Goal: Register for event/course: Sign up to attend an event or enroll in a course

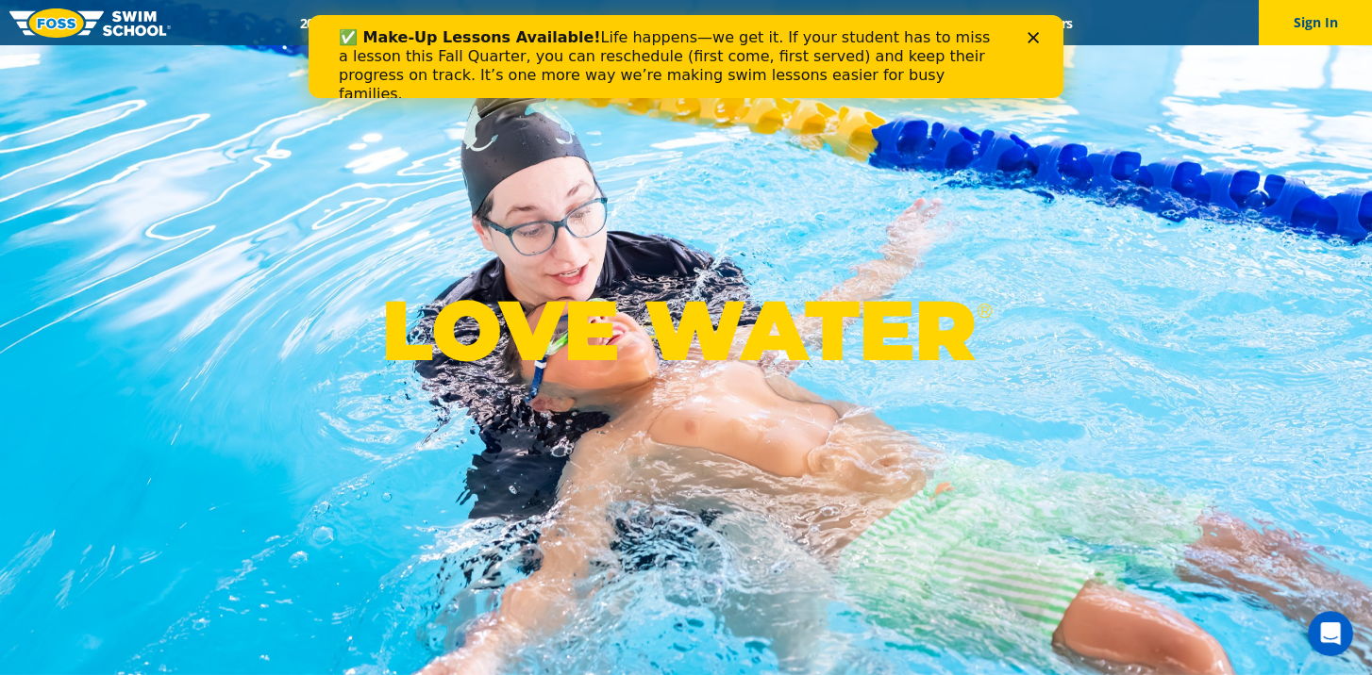
click at [1037, 35] on icon "Close" at bounding box center [1032, 37] width 11 height 11
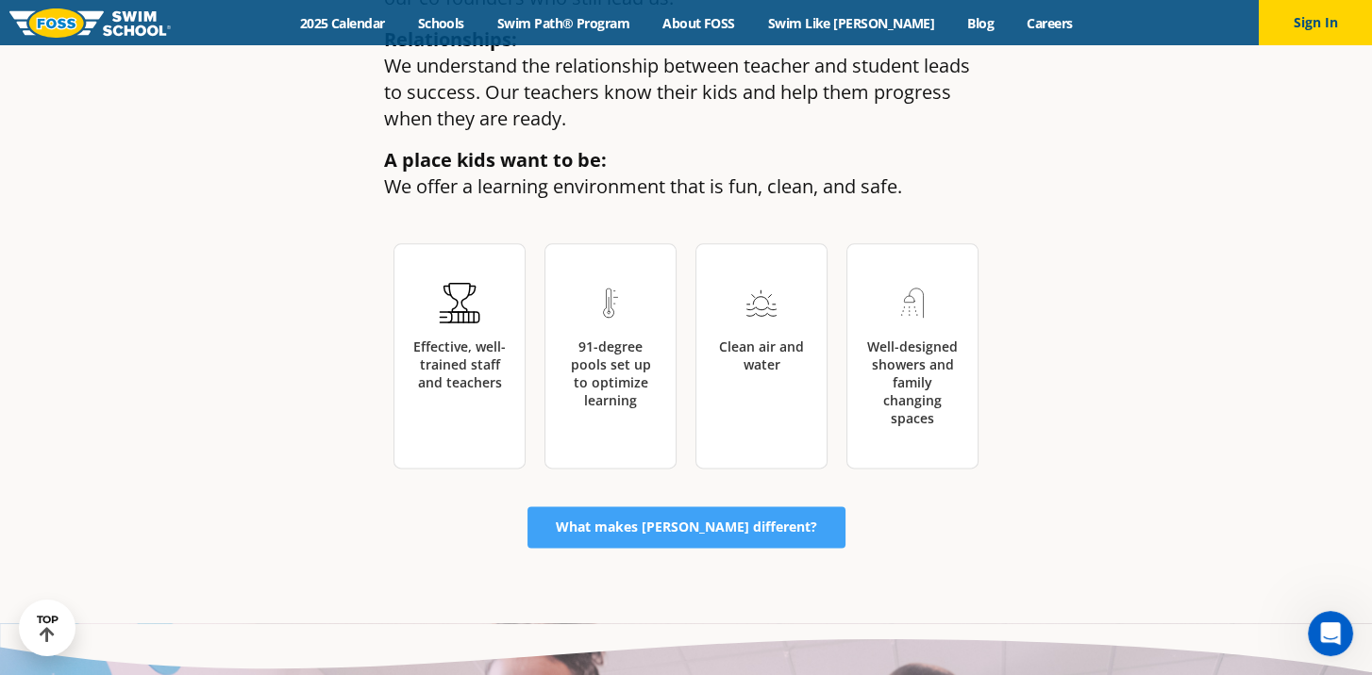
scroll to position [2934, 0]
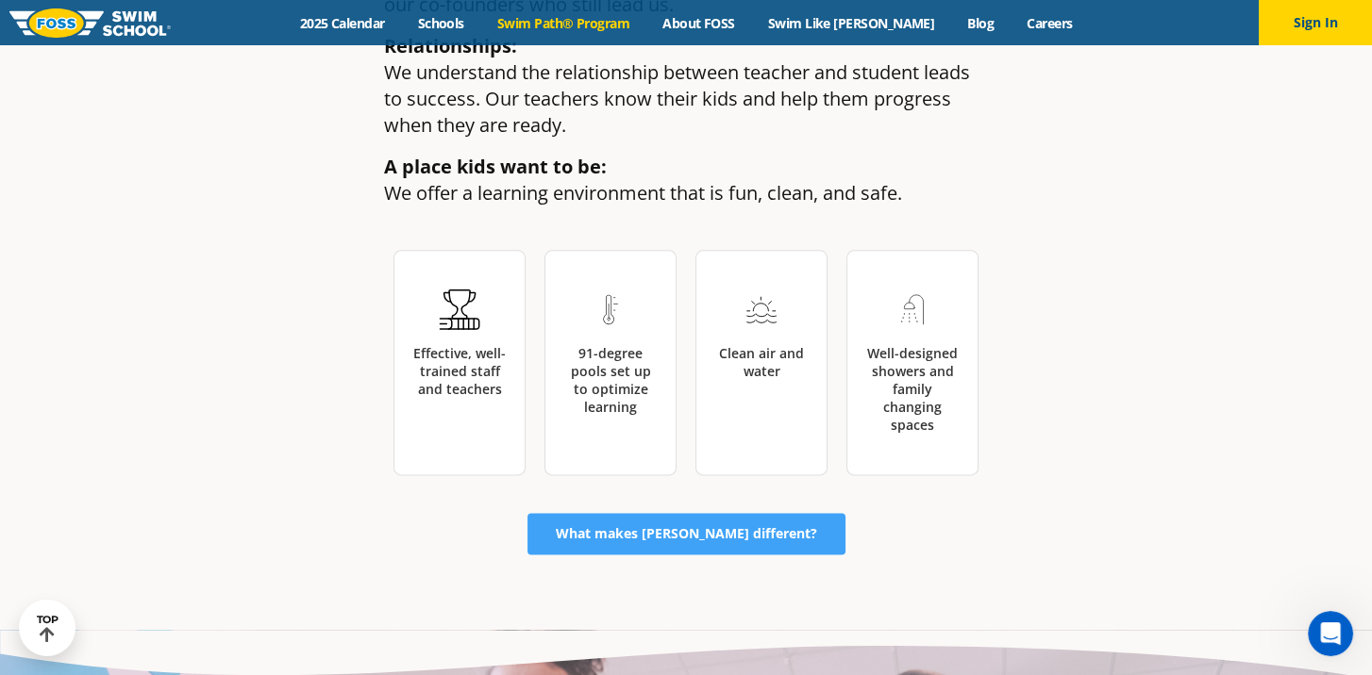
click at [586, 15] on link "Swim Path® Program" at bounding box center [562, 23] width 165 height 18
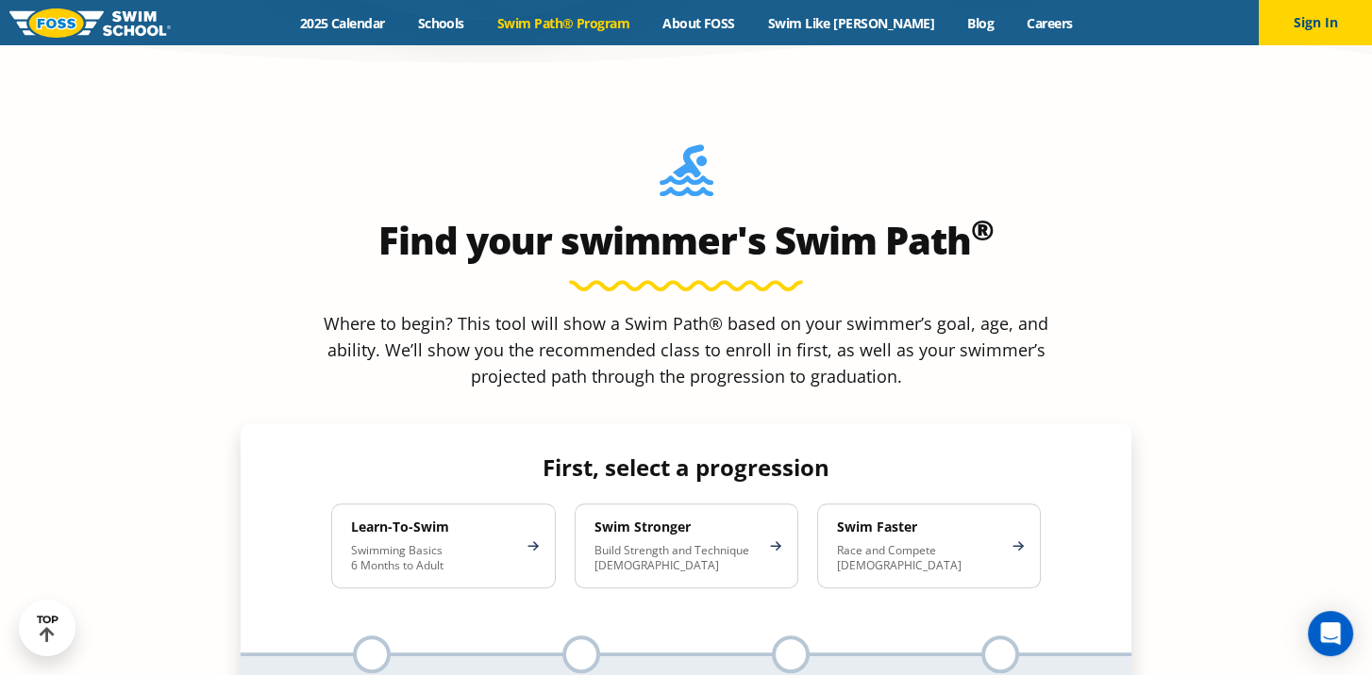
scroll to position [1736, 0]
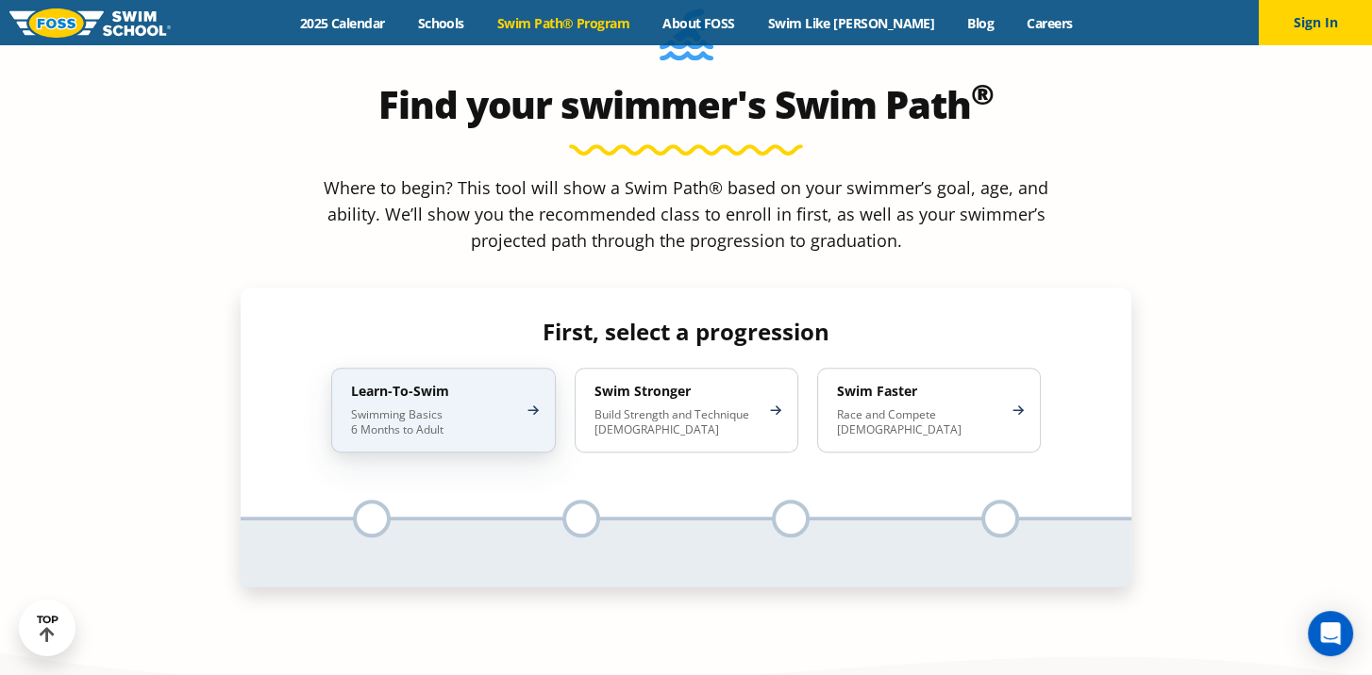
click at [482, 408] on p "Swimming Basics 6 Months to Adult" at bounding box center [433, 423] width 165 height 30
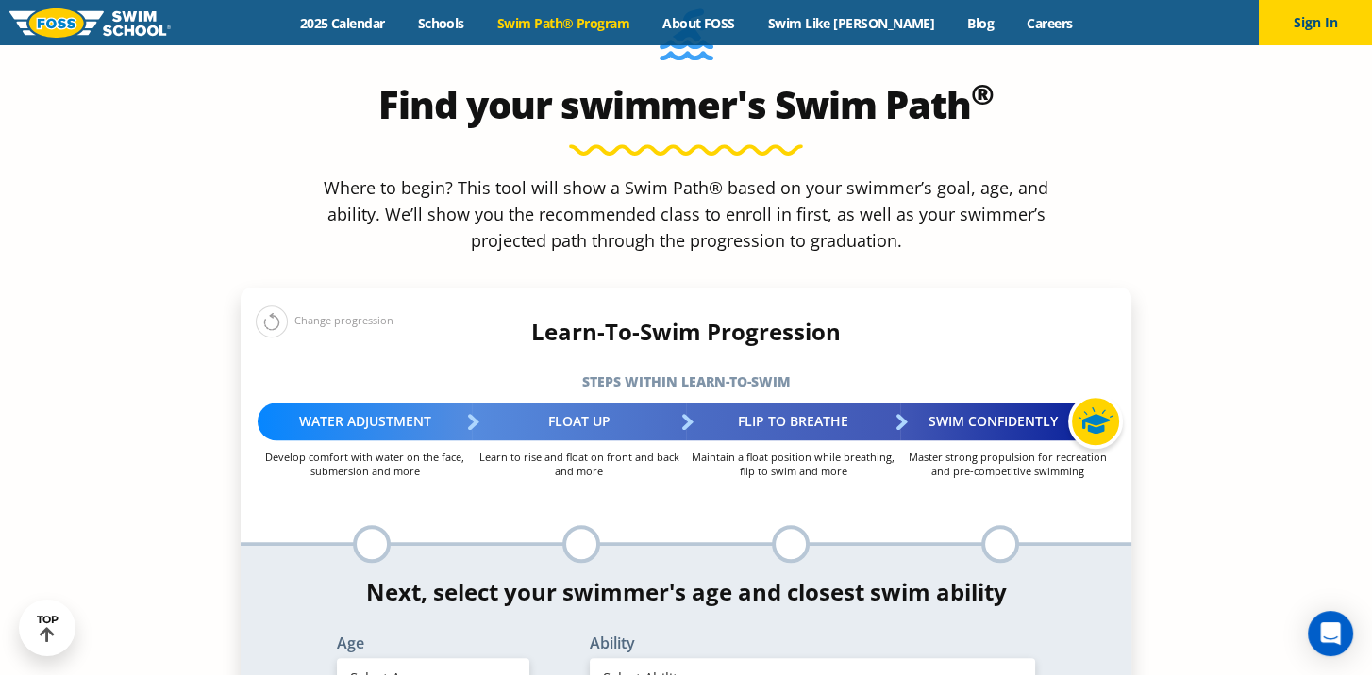
click at [518, 658] on select "Select Age 6 months - 1 year 1 year 2 years 3 years 4 years 5 years 6 years 7 y…" at bounding box center [433, 678] width 192 height 40
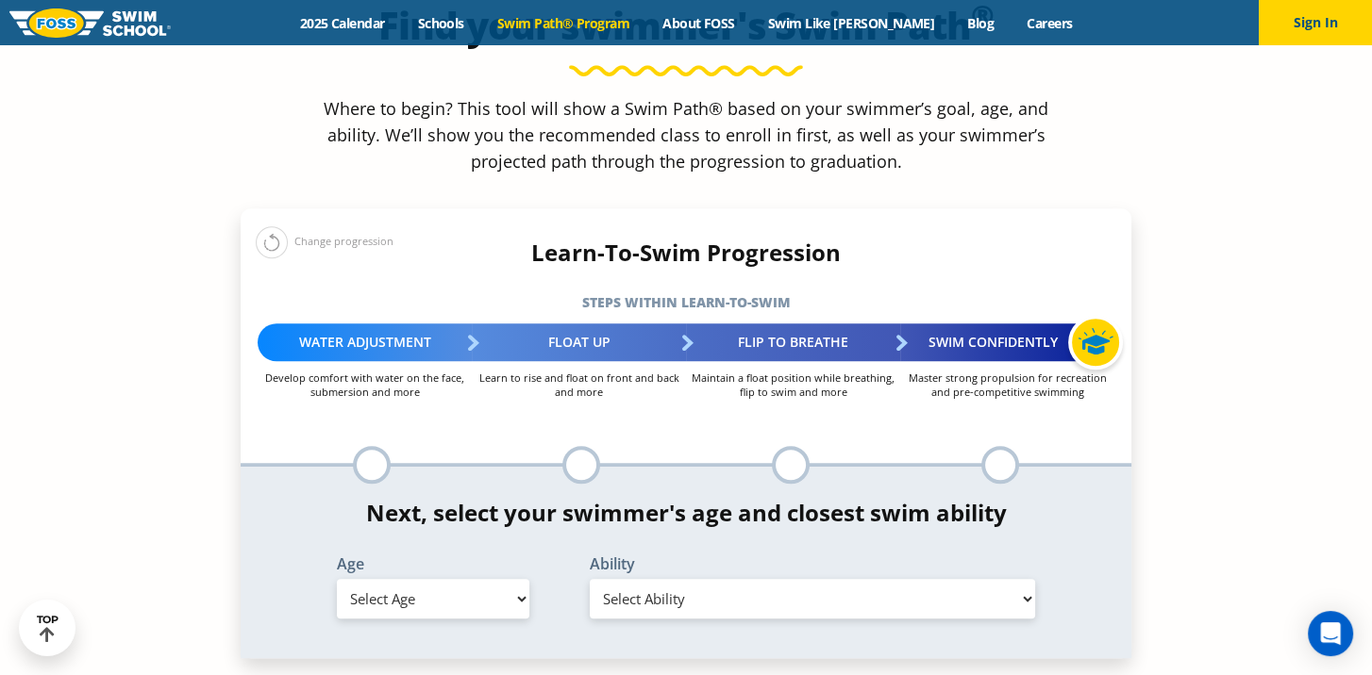
scroll to position [1875, 0]
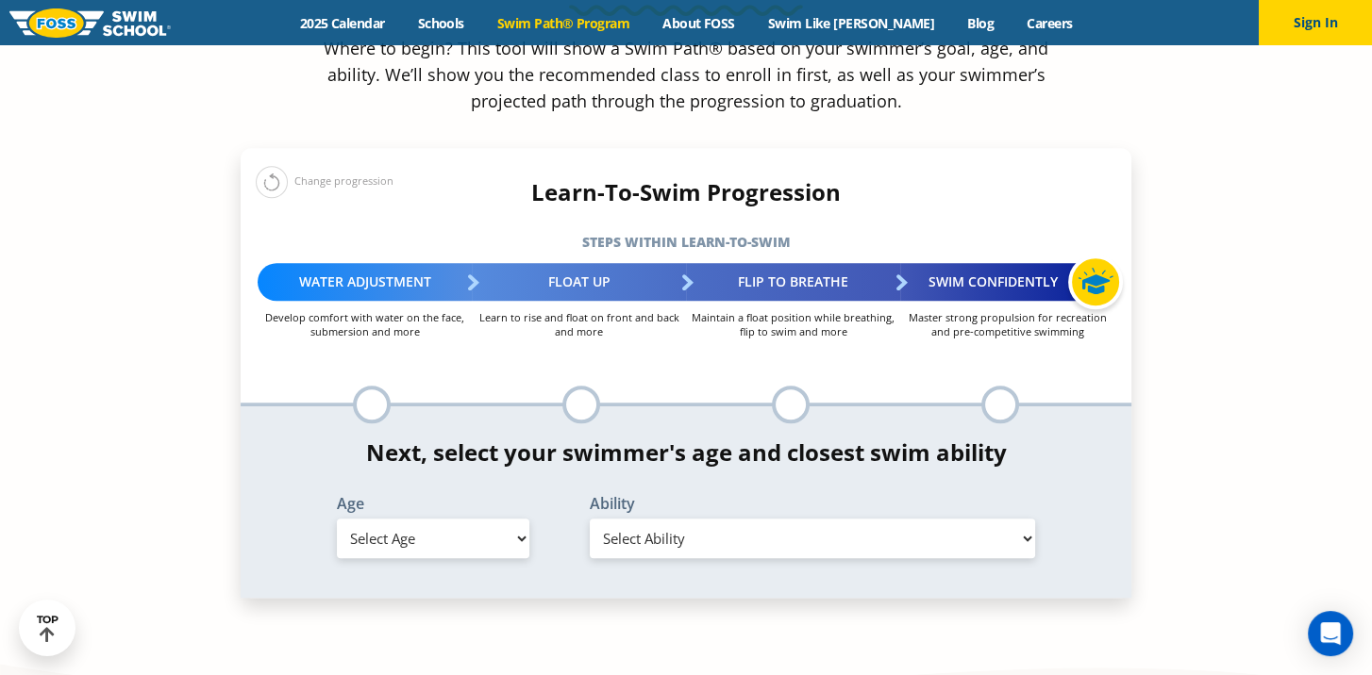
click at [474, 519] on select "Select Age 6 months - 1 year 1 year 2 years 3 years 4 years 5 years 6 years 7 y…" at bounding box center [433, 539] width 192 height 40
select select "adult-18-years-"
click at [337, 519] on select "Select Age 6 months - 1 year 1 year 2 years 3 years 4 years 5 years 6 years 7 y…" at bounding box center [433, 539] width 192 height 40
click at [776, 519] on select "Select Ability First in-water experience When in the water reliant on a life ja…" at bounding box center [812, 539] width 445 height 40
select select "adult-18-years--when-in-the-water-reliant-on-a-life-jacket-or-floatation-device"
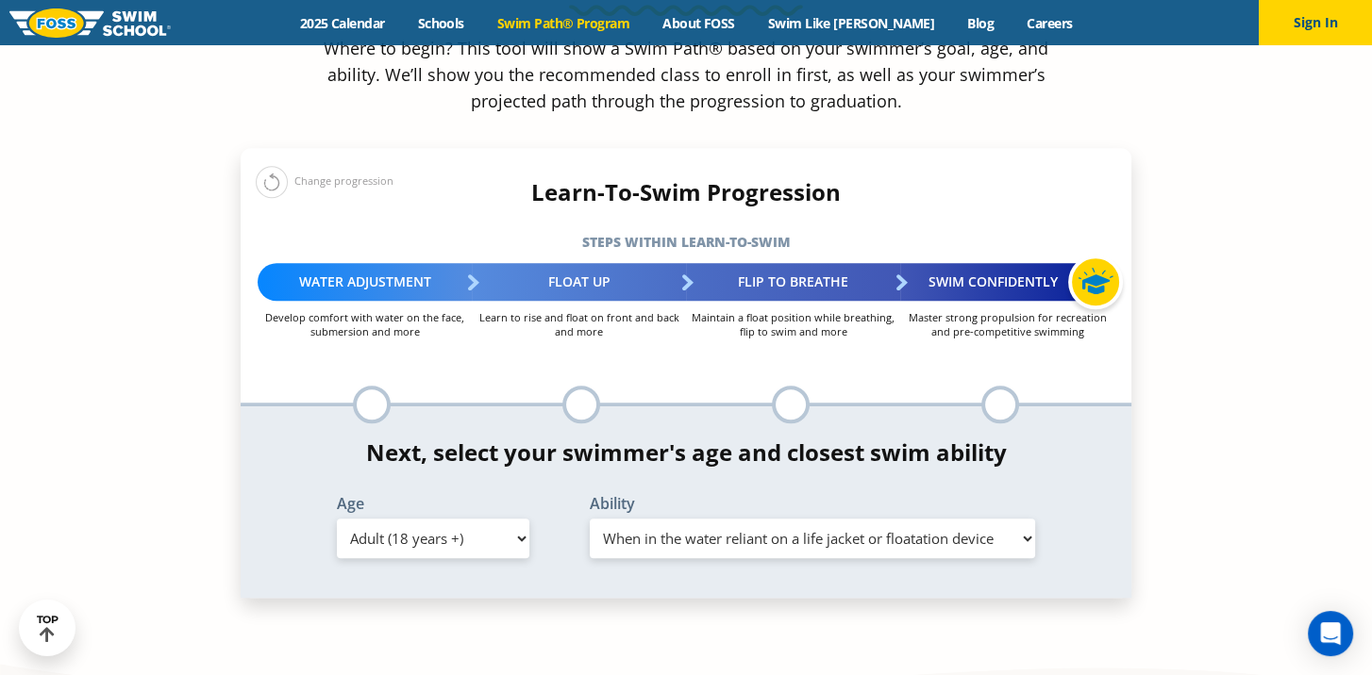
click at [590, 519] on select "Select Ability First in-water experience When in the water reliant on a life ja…" at bounding box center [812, 539] width 445 height 40
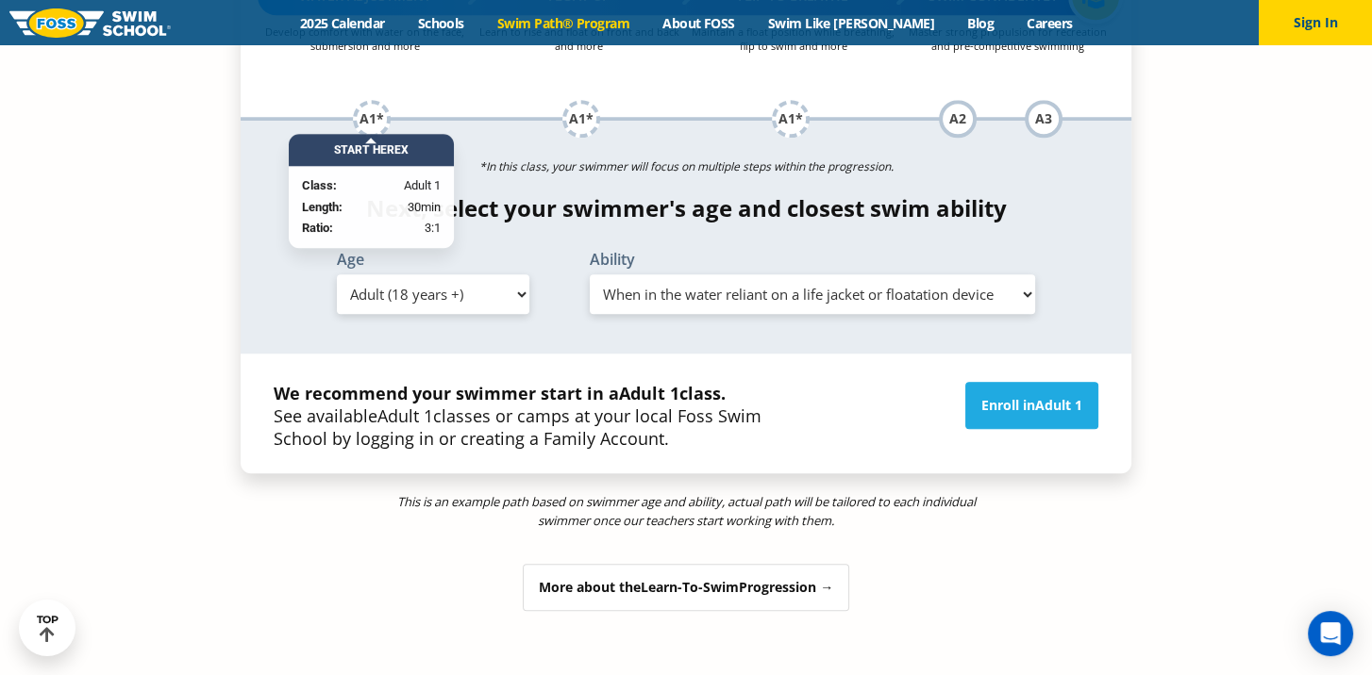
scroll to position [2191, 0]
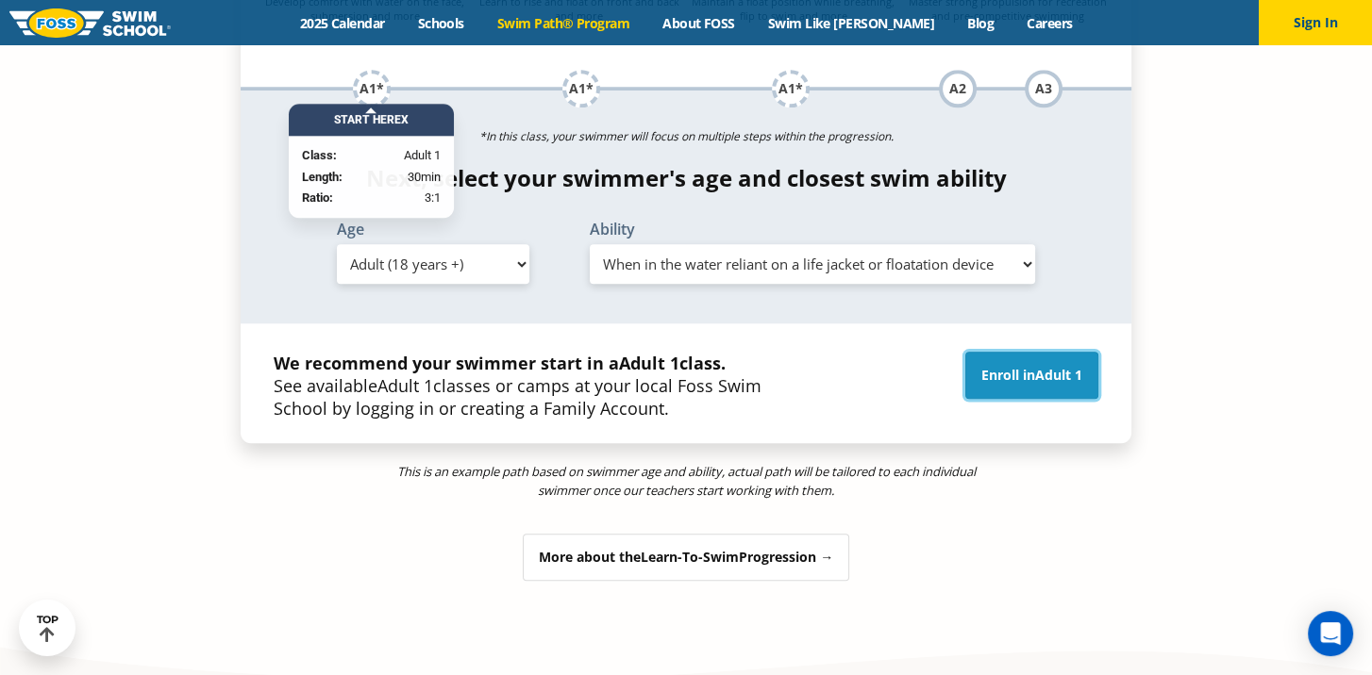
click at [1024, 352] on link "Enroll in Adult 1" at bounding box center [1031, 375] width 133 height 47
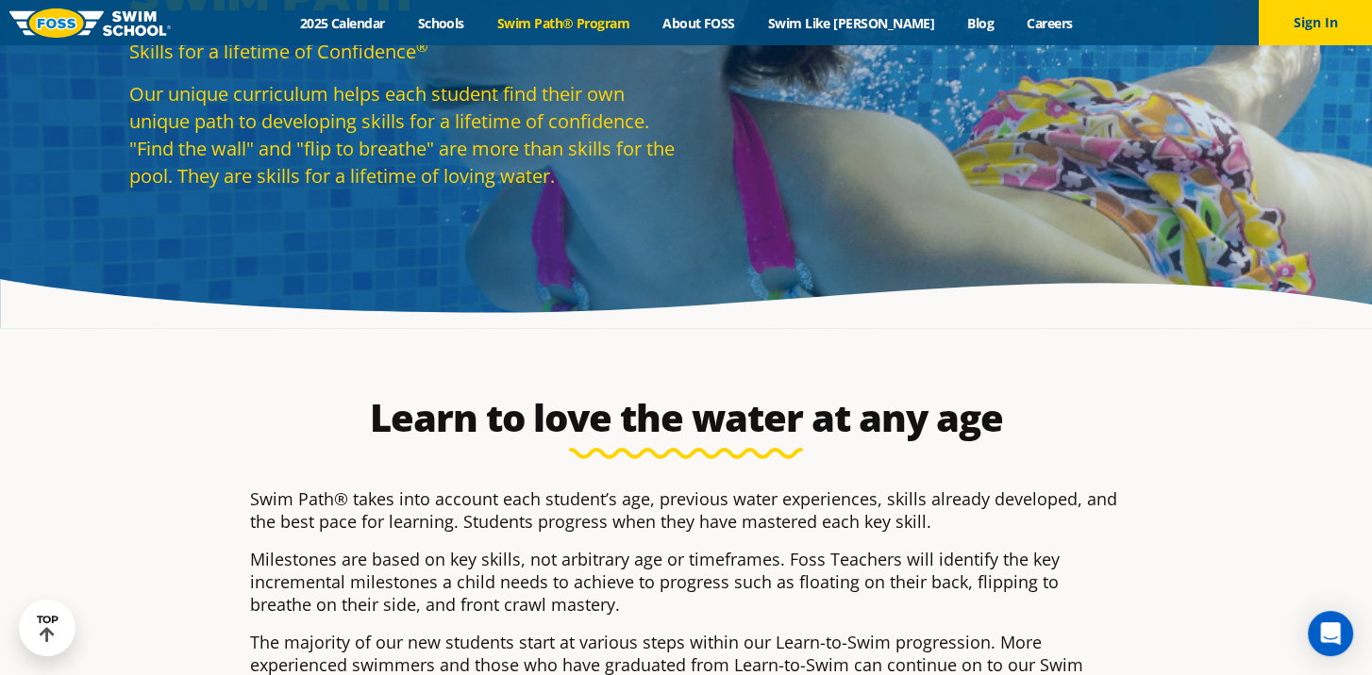
scroll to position [72, 0]
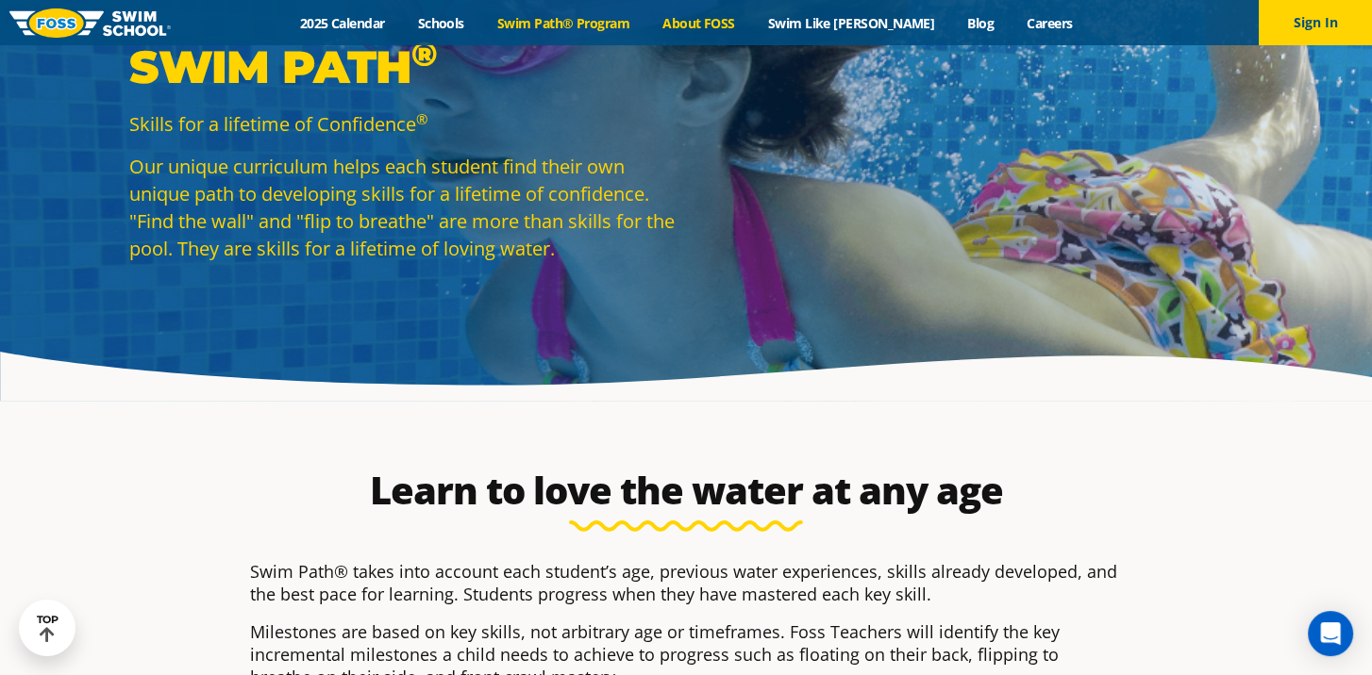
click at [714, 20] on link "About FOSS" at bounding box center [699, 23] width 106 height 18
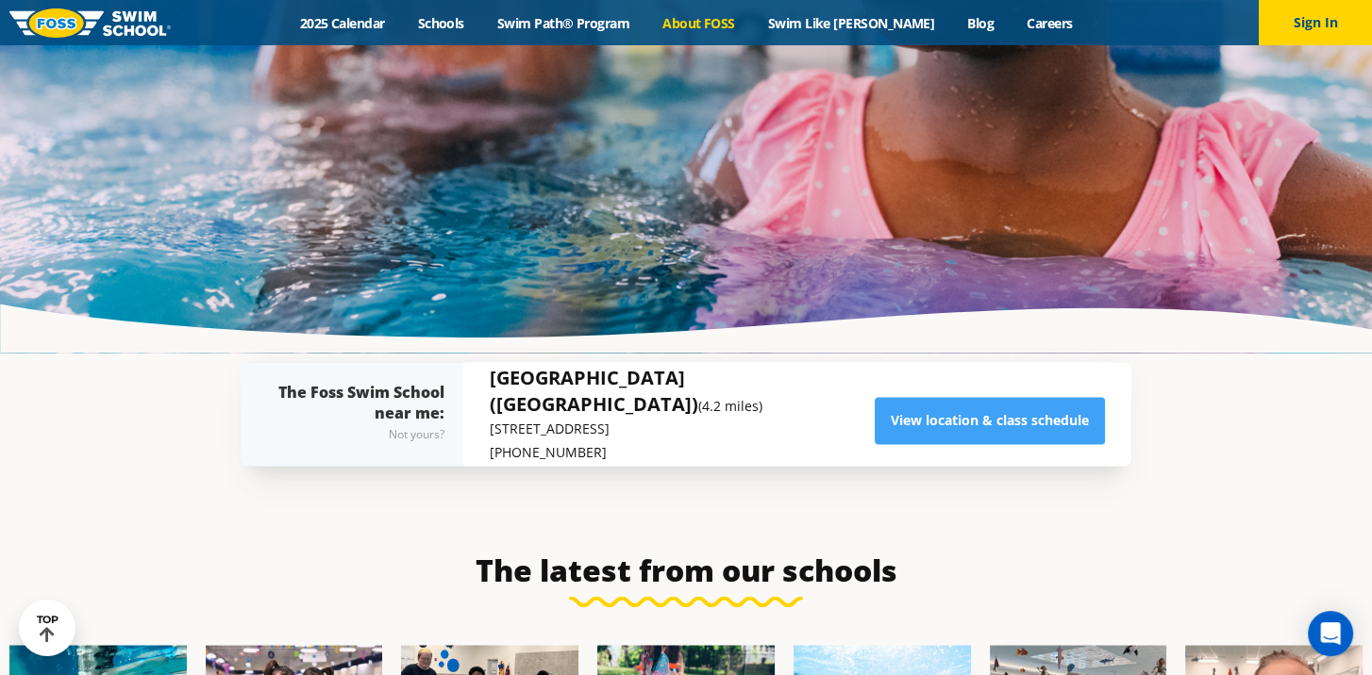
scroll to position [3954, 0]
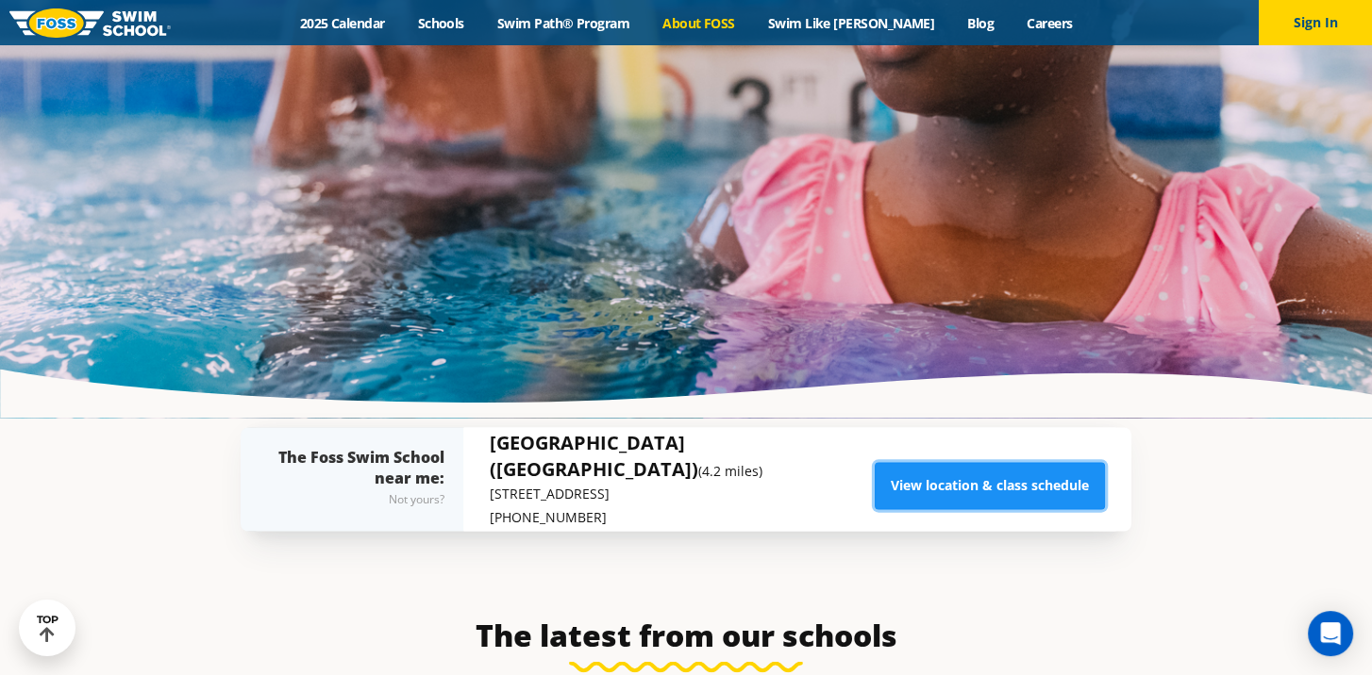
click at [941, 462] on link "View location & class schedule" at bounding box center [989, 485] width 230 height 47
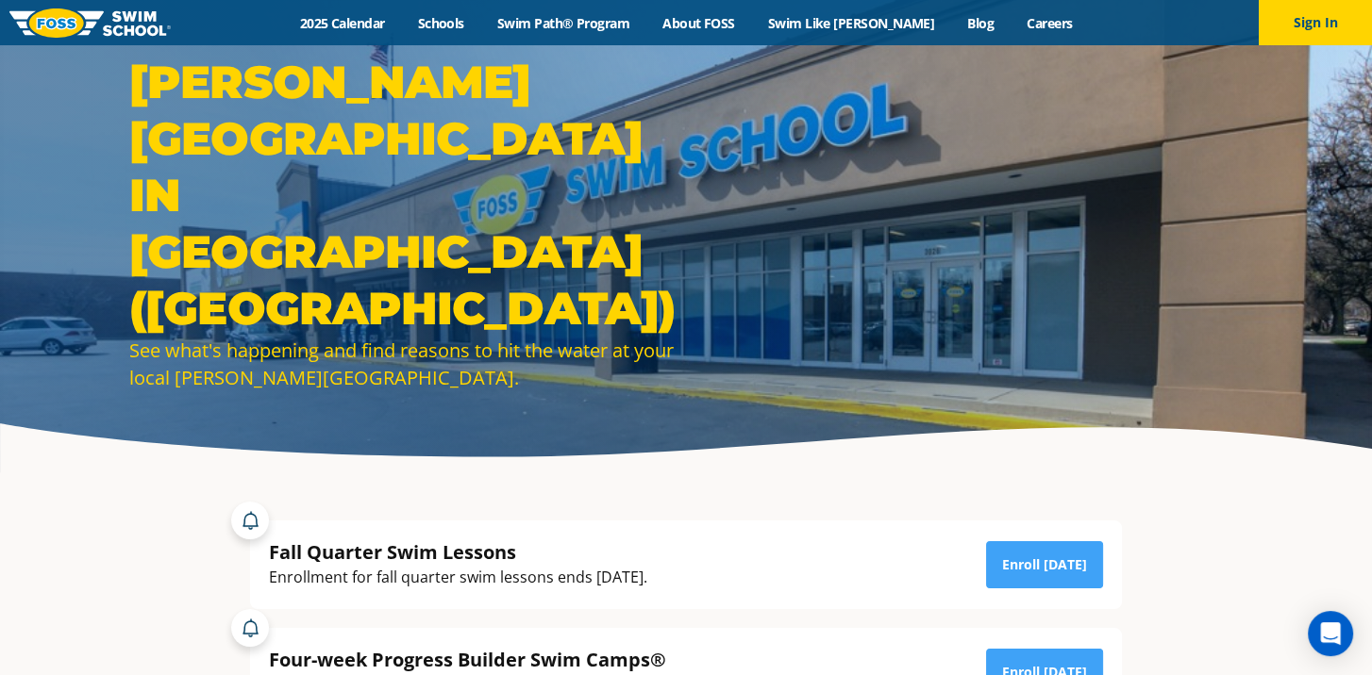
click at [59, 27] on img at bounding box center [89, 22] width 161 height 29
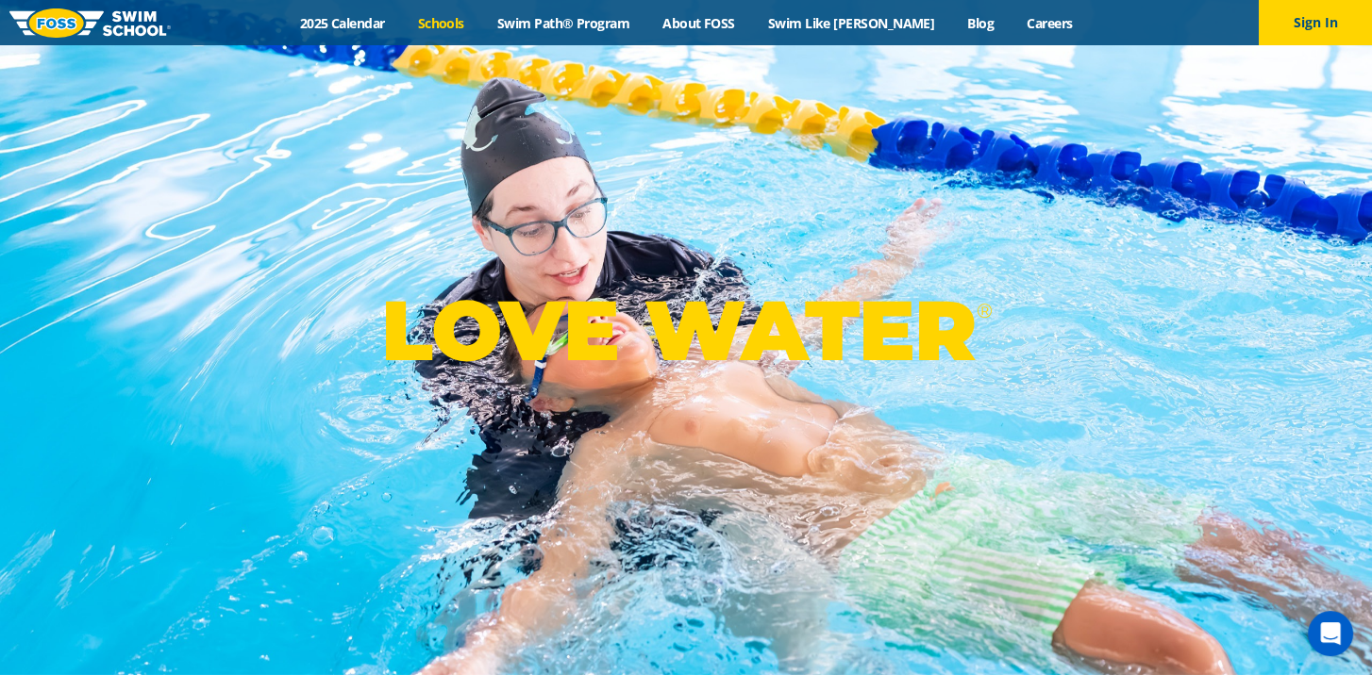
click at [455, 19] on link "Schools" at bounding box center [440, 23] width 79 height 18
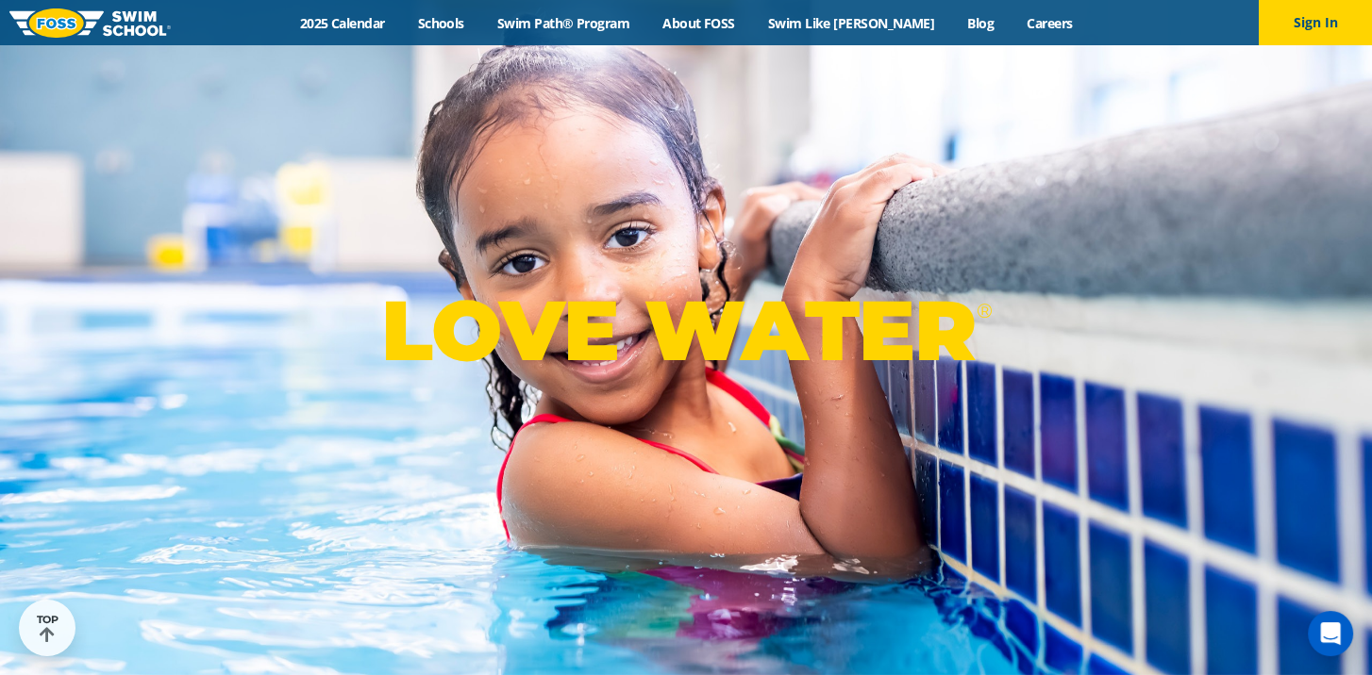
scroll to position [189, 0]
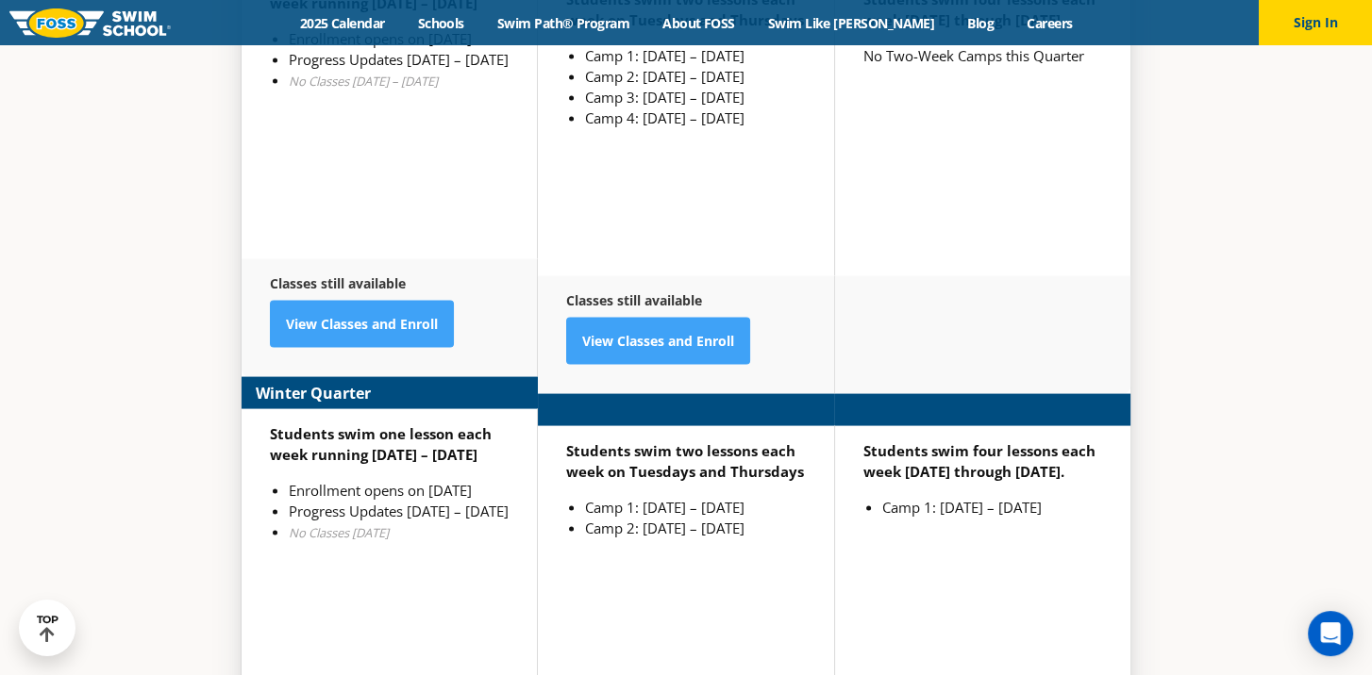
scroll to position [4734, 0]
